Goal: Information Seeking & Learning: Find specific page/section

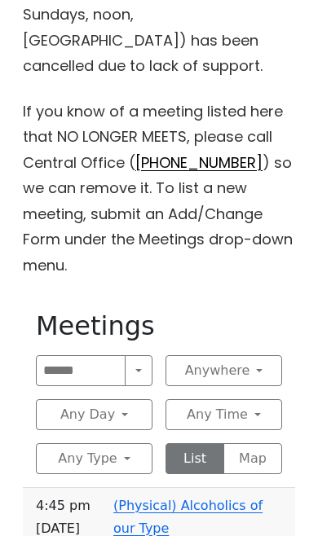
scroll to position [481, 0]
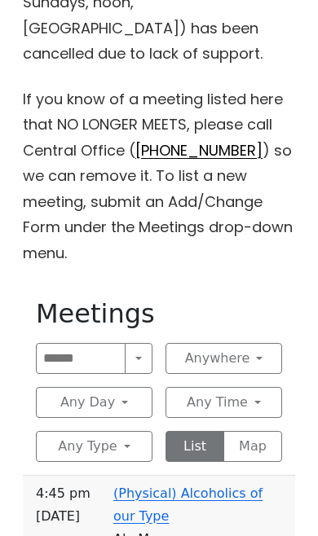
click at [132, 343] on button "Search" at bounding box center [139, 358] width 28 height 31
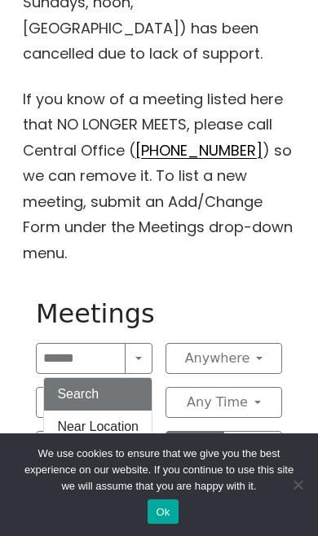
click at [130, 443] on button "Near Me" at bounding box center [98, 459] width 108 height 33
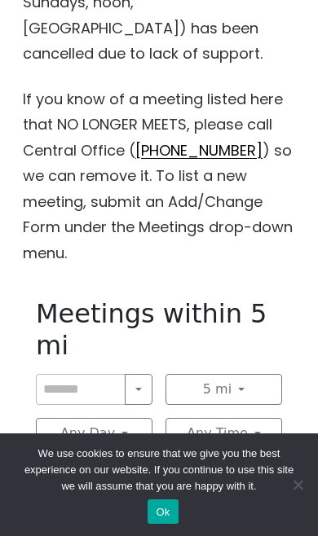
click at [251, 374] on button "5 mi" at bounding box center [223, 389] width 116 height 31
click at [244, 442] on button "1 mi 39" at bounding box center [223, 458] width 115 height 33
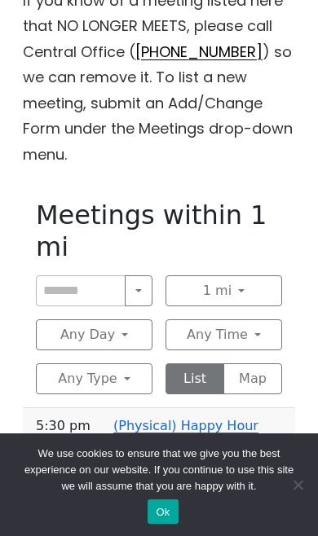
scroll to position [618, 0]
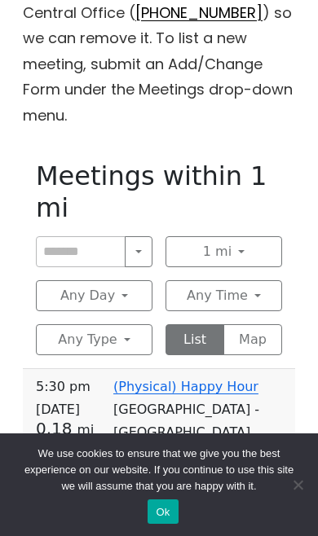
click at [122, 280] on button "Any Day" at bounding box center [94, 295] width 116 height 31
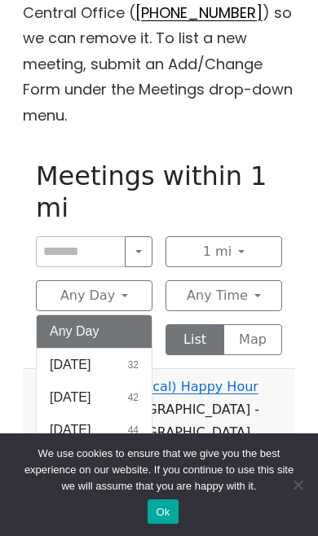
click at [137, 381] on button "[DATE] 42" at bounding box center [94, 397] width 115 height 33
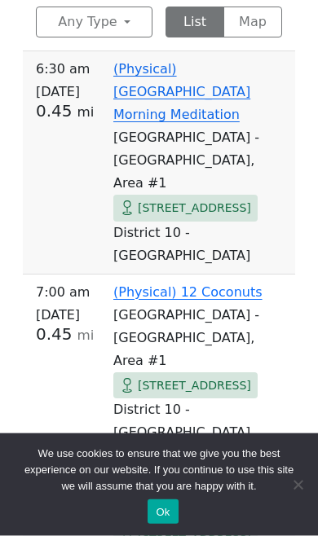
scroll to position [938, 0]
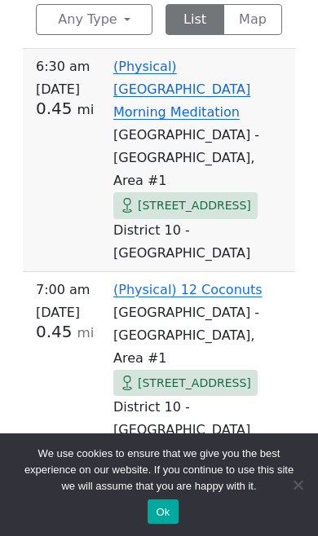
click at [236, 459] on link "(Physical) Happy Hour" at bounding box center [185, 466] width 145 height 15
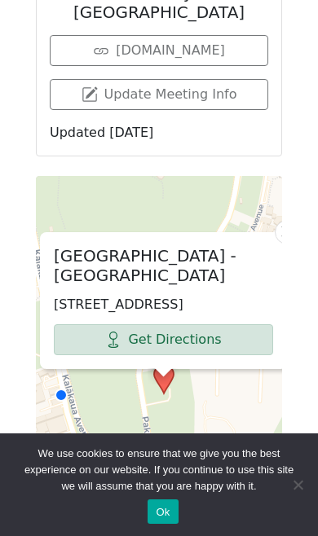
scroll to position [2222, 0]
click at [248, 324] on link "Get Directions" at bounding box center [163, 339] width 219 height 31
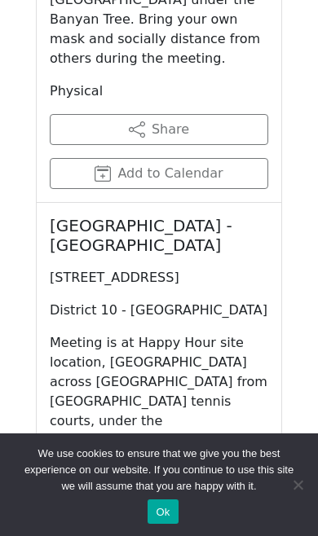
scroll to position [1158, 0]
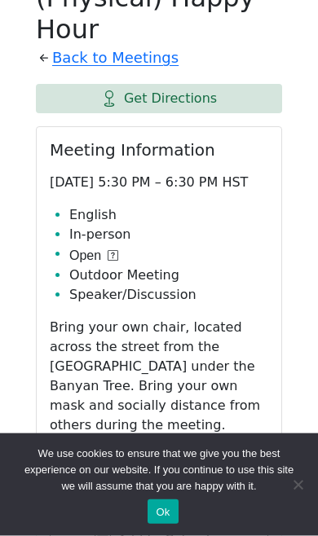
scroll to position [798, 0]
